Goal: Task Accomplishment & Management: Manage account settings

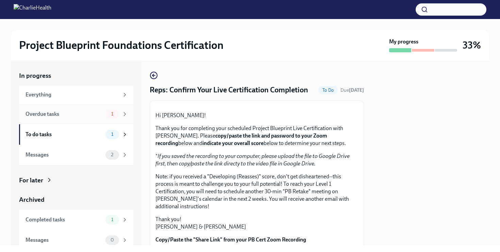
click at [71, 111] on div "Overdue tasks" at bounding box center [64, 114] width 77 height 7
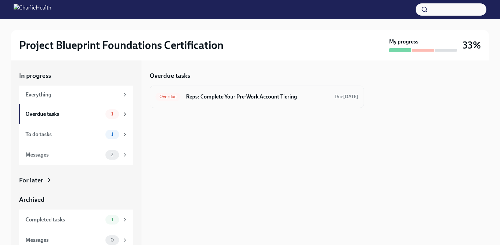
click at [243, 98] on h6 "Reps: Complete Your Pre-Work Account Tiering" at bounding box center [257, 96] width 143 height 7
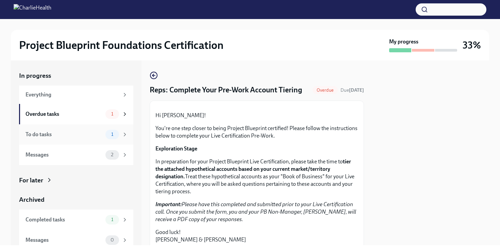
click at [86, 134] on div "To do tasks" at bounding box center [64, 134] width 77 height 7
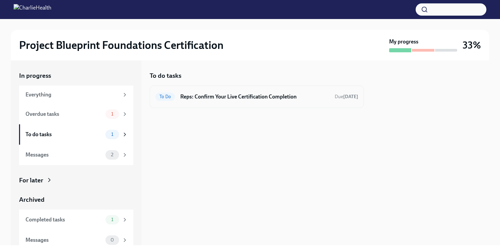
click at [284, 95] on h6 "Reps: Confirm Your Live Certification Completion" at bounding box center [254, 96] width 149 height 7
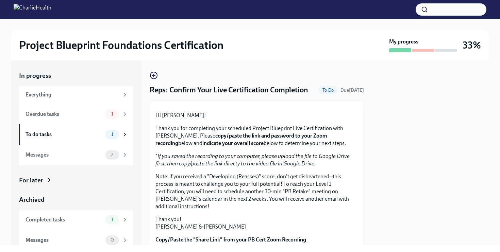
scroll to position [183, 0]
